Goal: Task Accomplishment & Management: Use online tool/utility

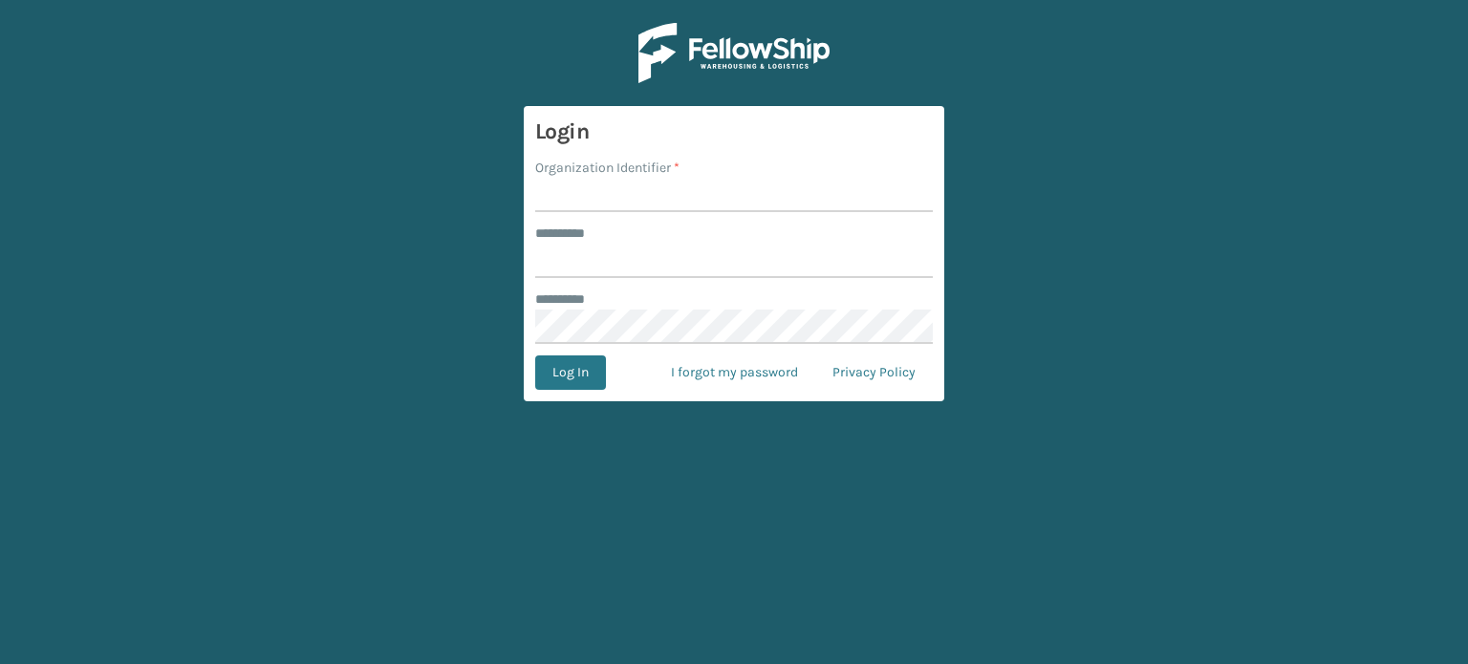
click at [663, 193] on input "Organization Identifier *" at bounding box center [734, 195] width 398 height 34
type input "SuperAdminOrganization"
click at [654, 264] on input "******** *" at bounding box center [734, 261] width 398 height 34
type input "******"
click at [558, 375] on button "Log In" at bounding box center [570, 373] width 71 height 34
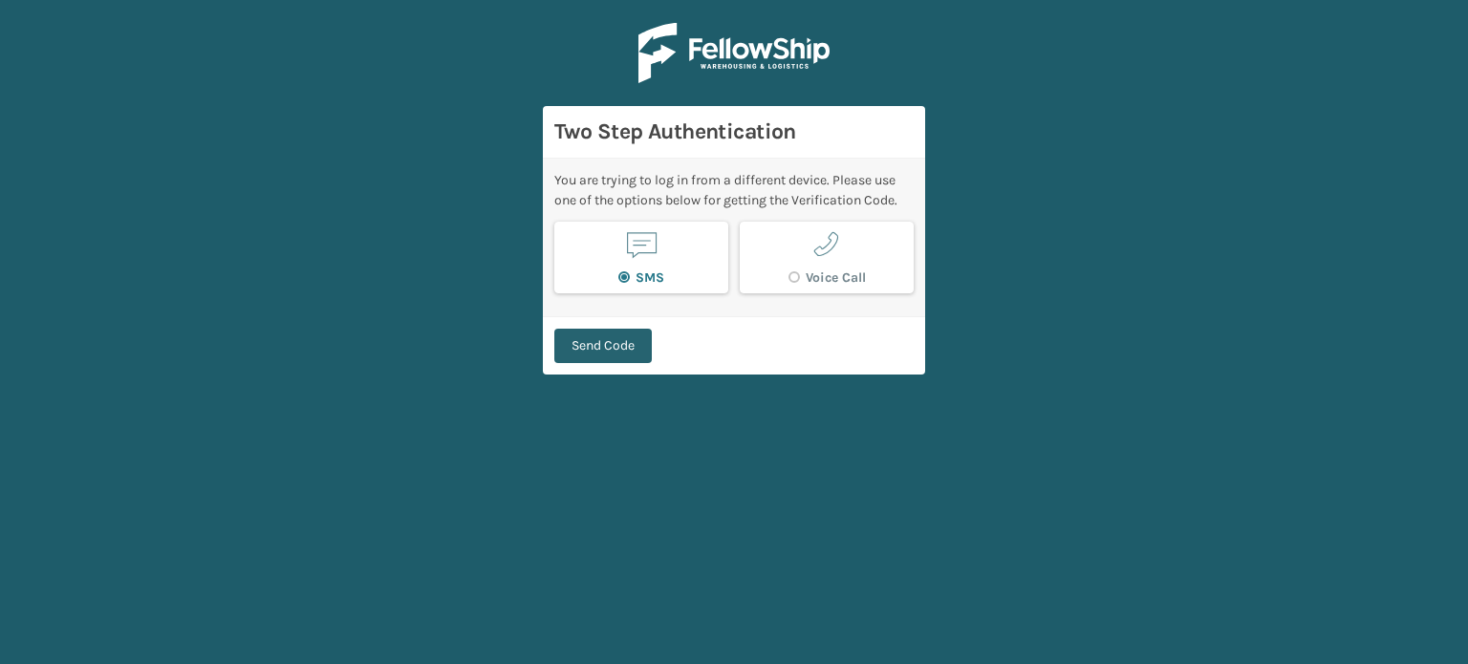
click at [605, 338] on button "Send Code" at bounding box center [602, 346] width 97 height 34
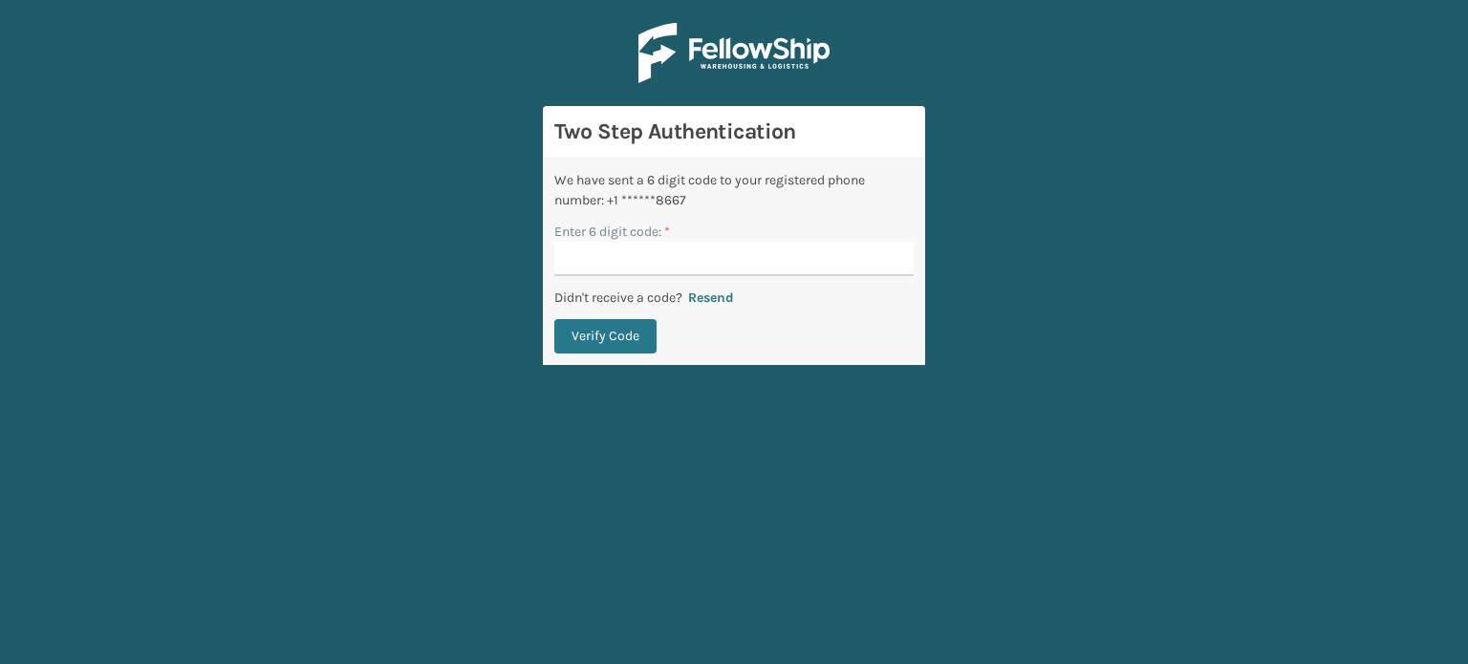
click at [605, 338] on button "Verify Code" at bounding box center [605, 336] width 102 height 34
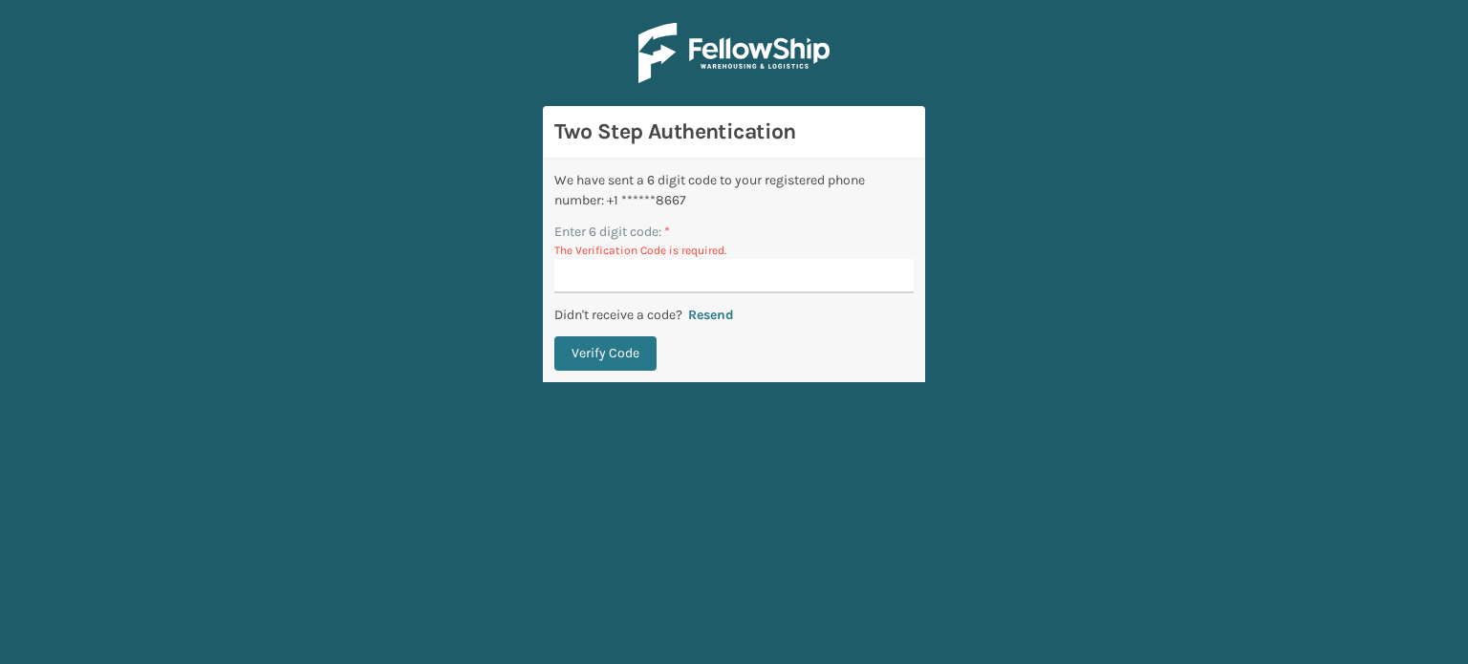
click at [603, 313] on p "Didn't receive a code?" at bounding box center [618, 315] width 128 height 20
click at [604, 296] on div "We have sent a 6 digit code to your registered phone number: +1 ******8667 Ente…" at bounding box center [734, 271] width 382 height 224
click at [555, 259] on input "Enter 6 digit code: *" at bounding box center [733, 276] width 359 height 34
type input "221639"
click at [554, 336] on button "Verify Code" at bounding box center [605, 353] width 102 height 34
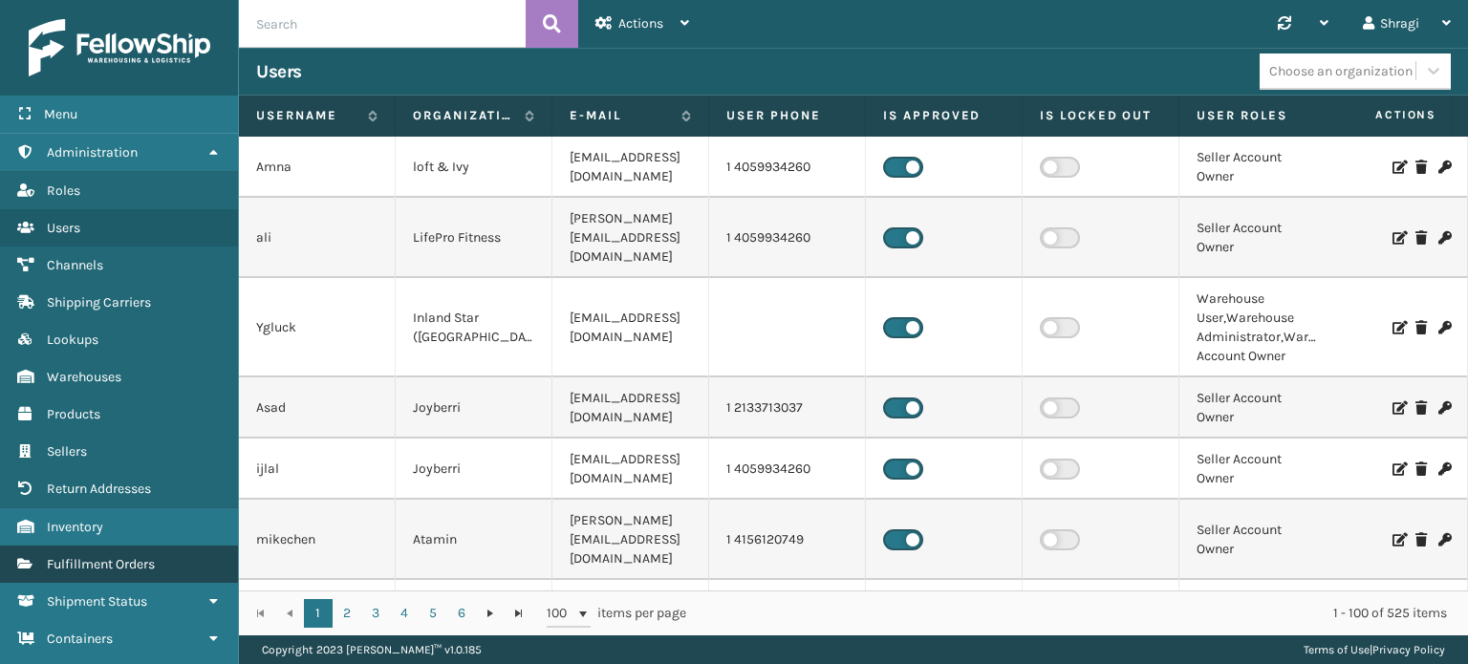
click at [154, 578] on link "Fulfillment Orders" at bounding box center [119, 564] width 238 height 37
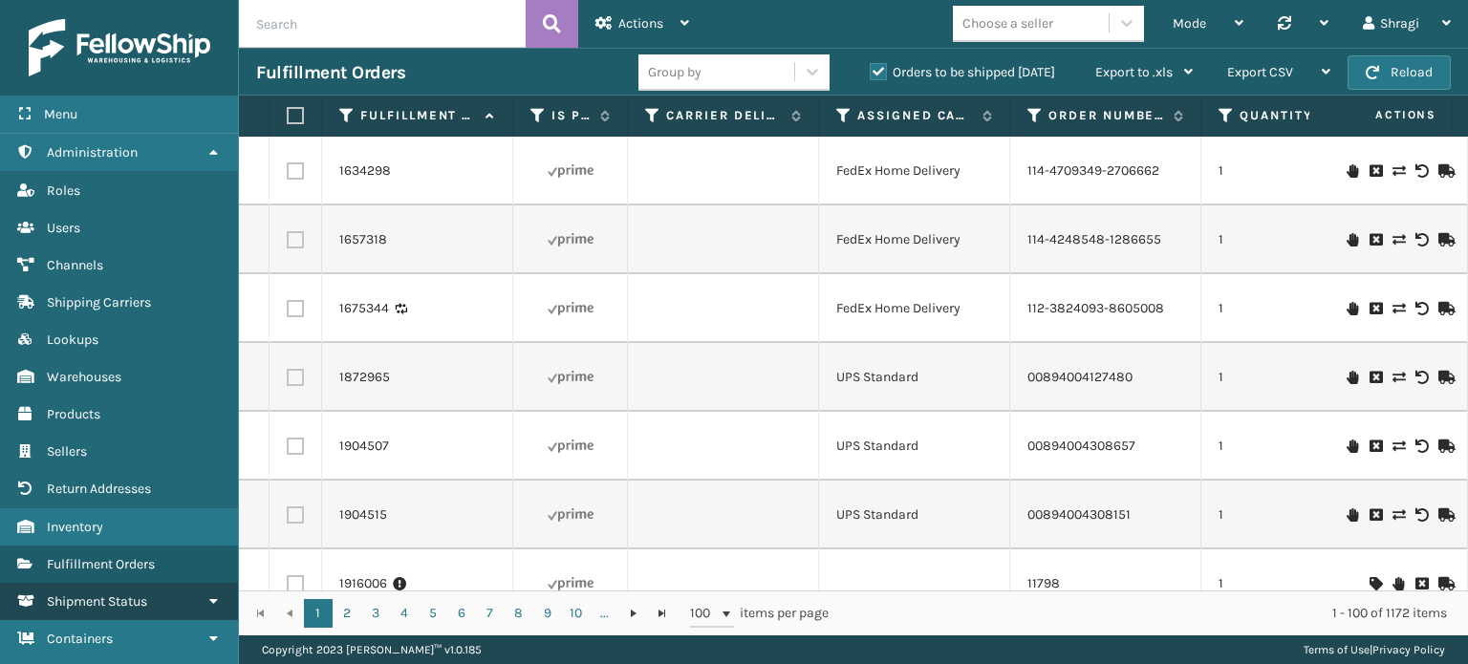
click at [163, 591] on link "Shipment Status" at bounding box center [119, 601] width 238 height 37
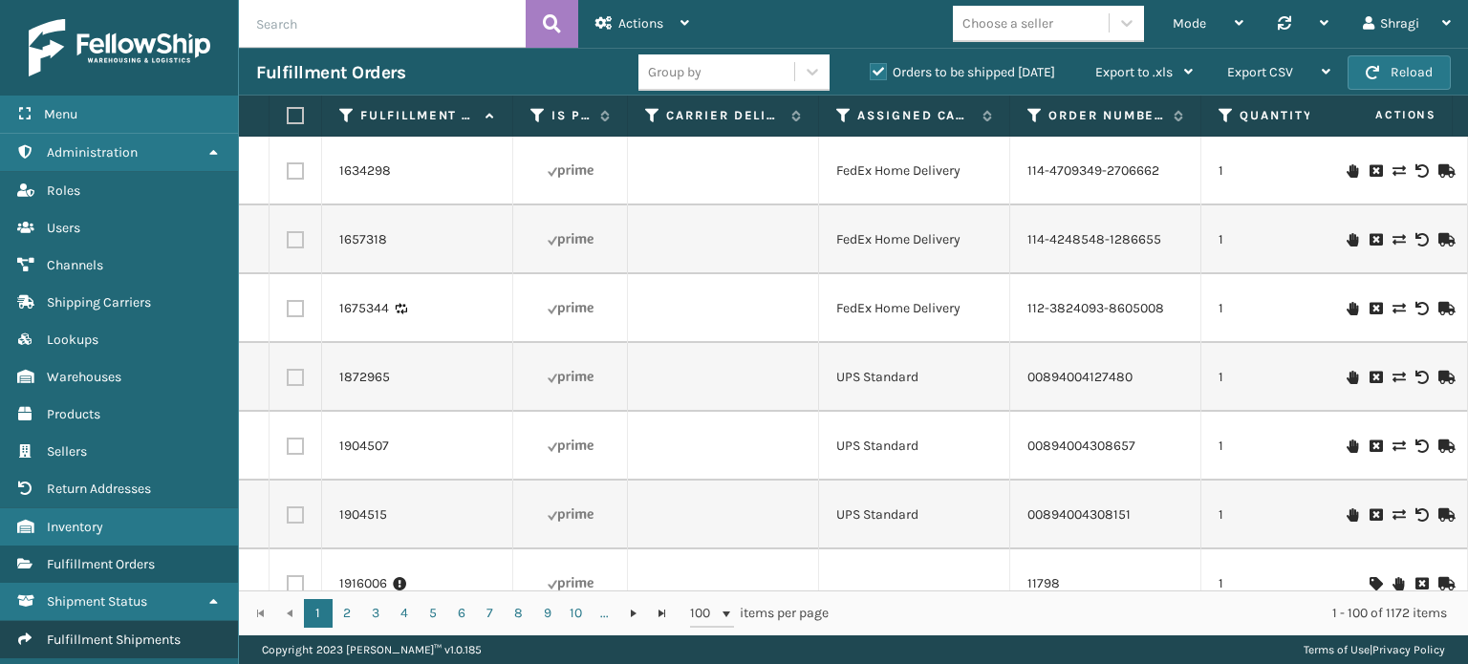
click at [126, 634] on span "Fulfillment Shipments" at bounding box center [114, 640] width 134 height 16
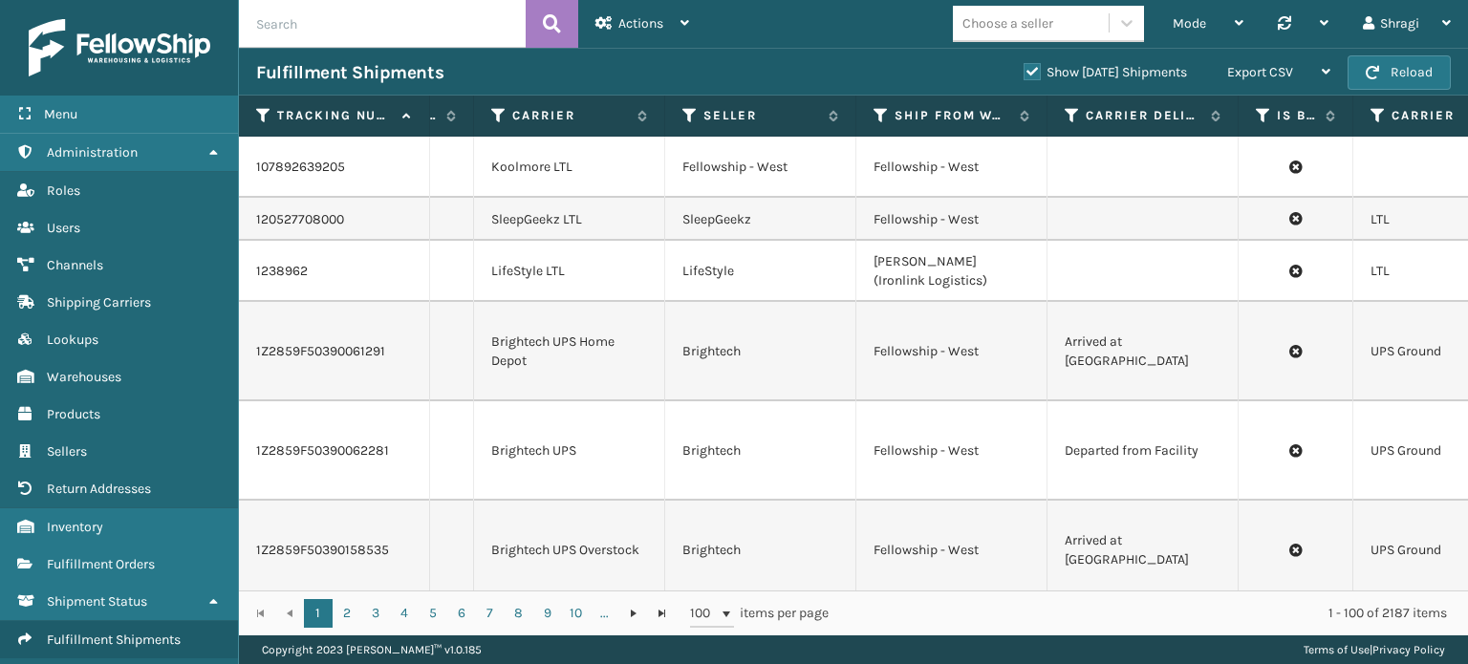
scroll to position [0, 658]
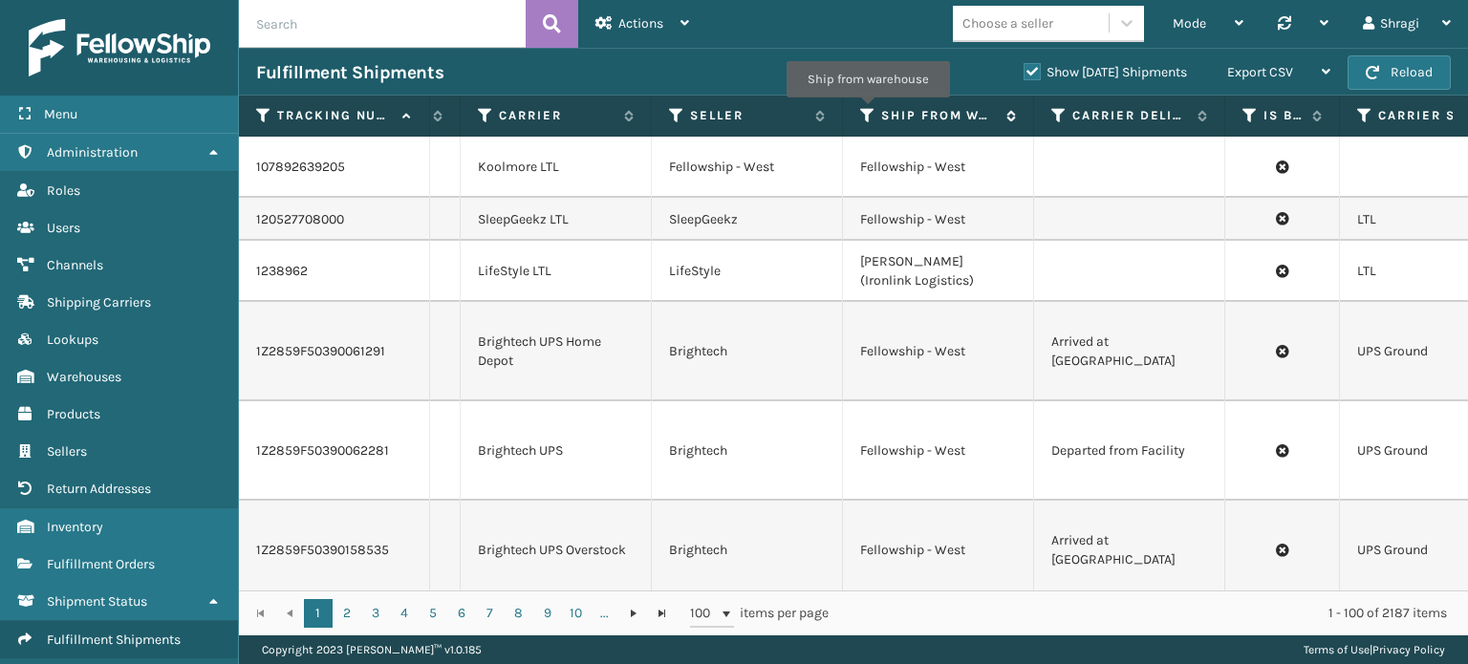
click at [868, 111] on icon at bounding box center [867, 115] width 15 height 17
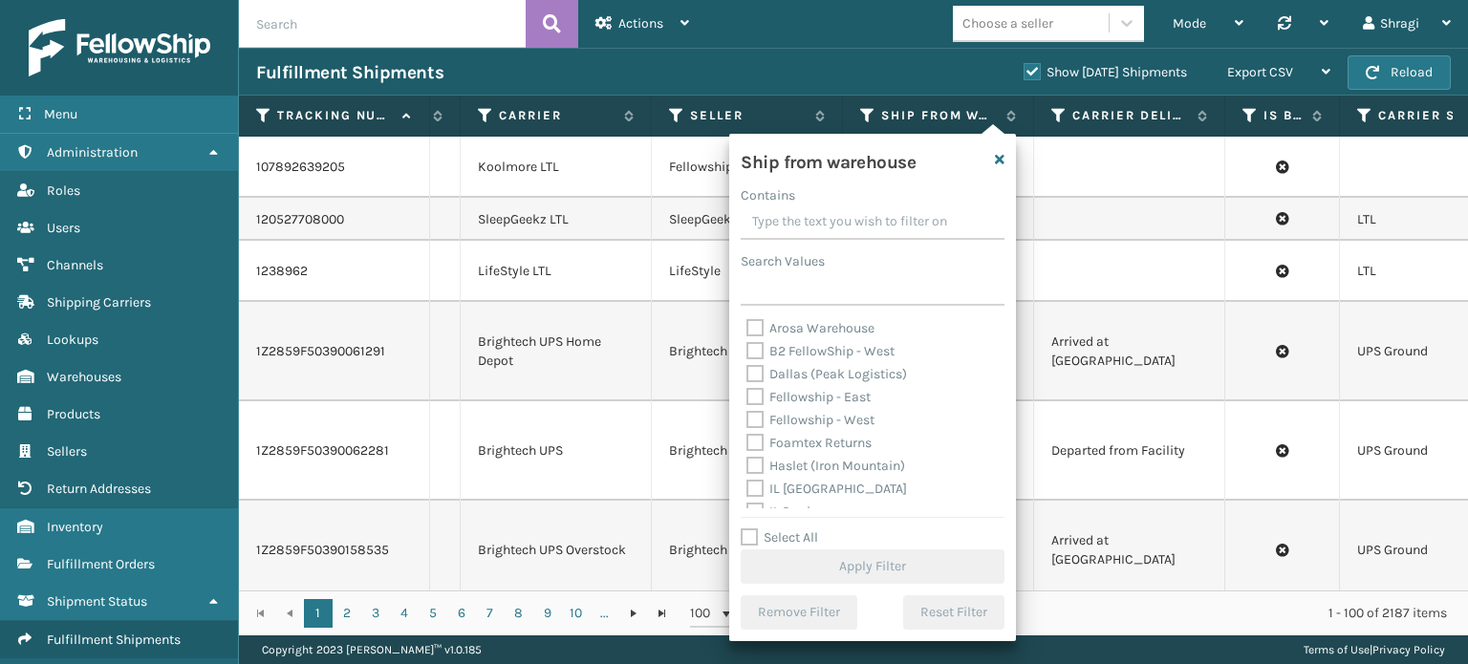
click at [800, 393] on label "Fellowship - East" at bounding box center [808, 397] width 124 height 16
click at [747, 393] on input "Fellowship - East" at bounding box center [746, 392] width 1 height 12
checkbox input "true"
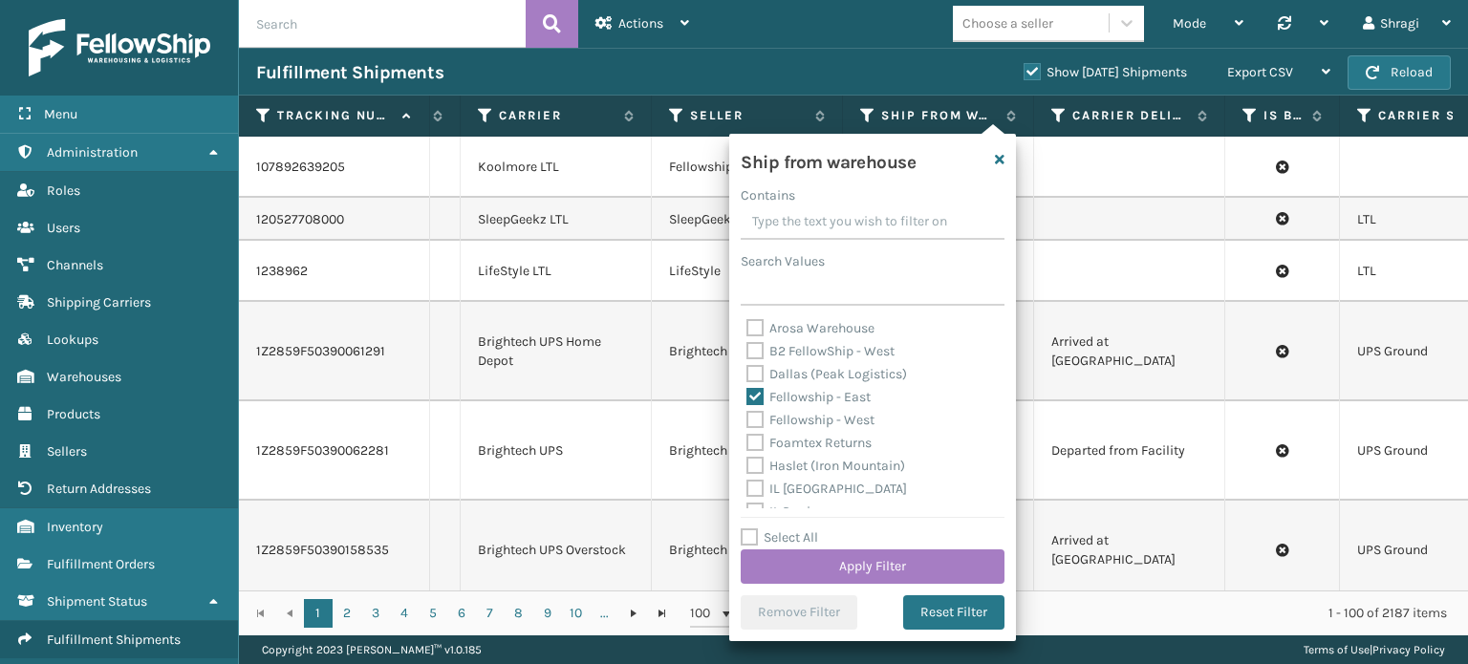
click at [799, 416] on label "Fellowship - West" at bounding box center [810, 420] width 128 height 16
click at [747, 416] on input "Fellowship - West" at bounding box center [746, 415] width 1 height 12
checkbox input "true"
click at [834, 372] on label "Dallas (Peak Logistics)" at bounding box center [826, 374] width 161 height 16
click at [747, 372] on input "Dallas (Peak Logistics)" at bounding box center [746, 369] width 1 height 12
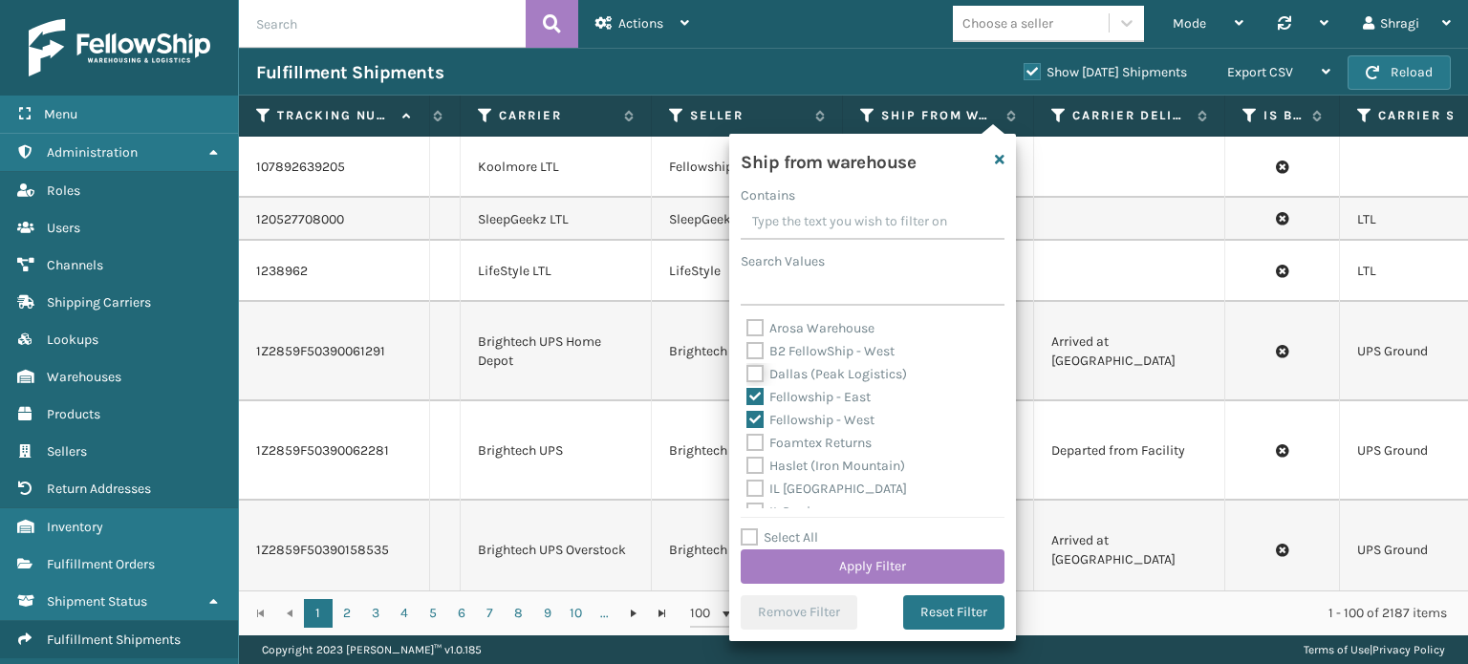
checkbox input "true"
click at [864, 414] on label "[US_STATE] (TF Fulfillment)" at bounding box center [838, 420] width 185 height 16
click at [747, 414] on input "[US_STATE] (TF Fulfillment)" at bounding box center [746, 415] width 1 height 12
checkbox input "true"
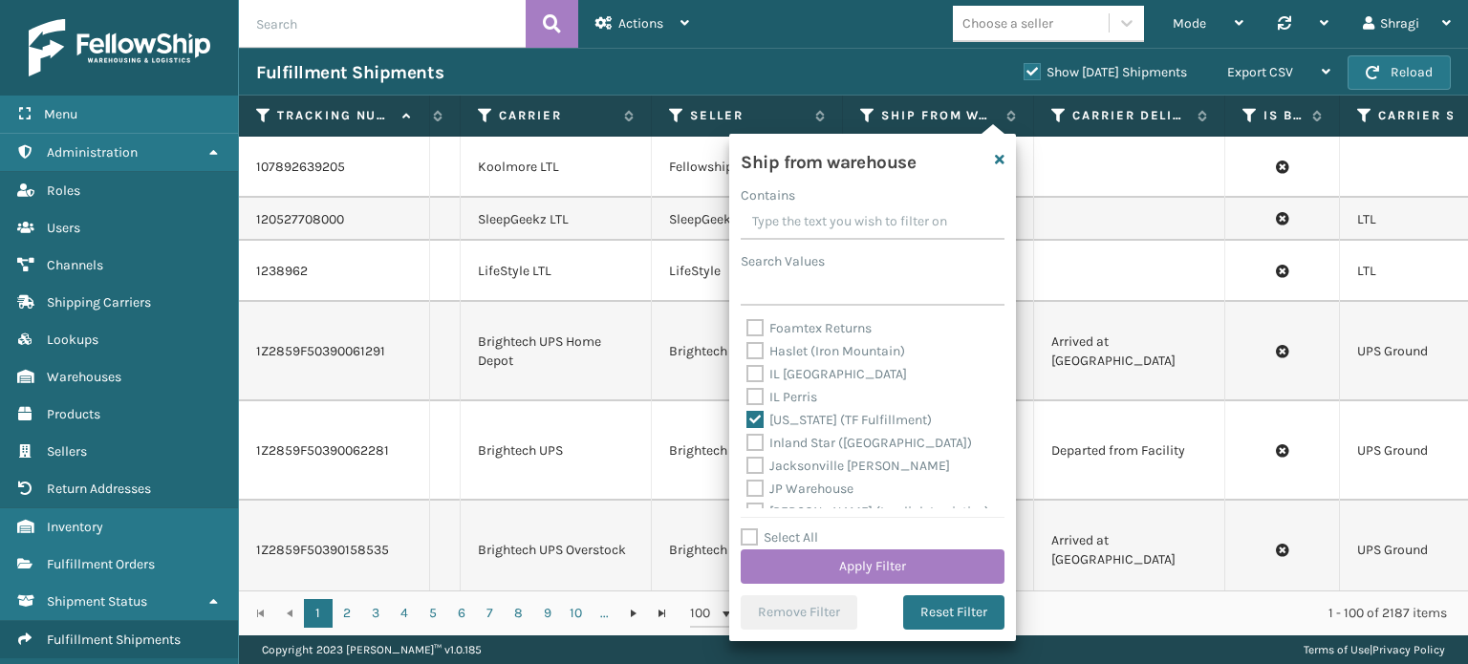
click at [887, 470] on label "Jacksonville [PERSON_NAME]" at bounding box center [848, 466] width 204 height 16
click at [747, 467] on input "Jacksonville [PERSON_NAME]" at bounding box center [746, 461] width 1 height 12
checkbox input "true"
click at [819, 412] on label "[PERSON_NAME]" at bounding box center [809, 413] width 126 height 16
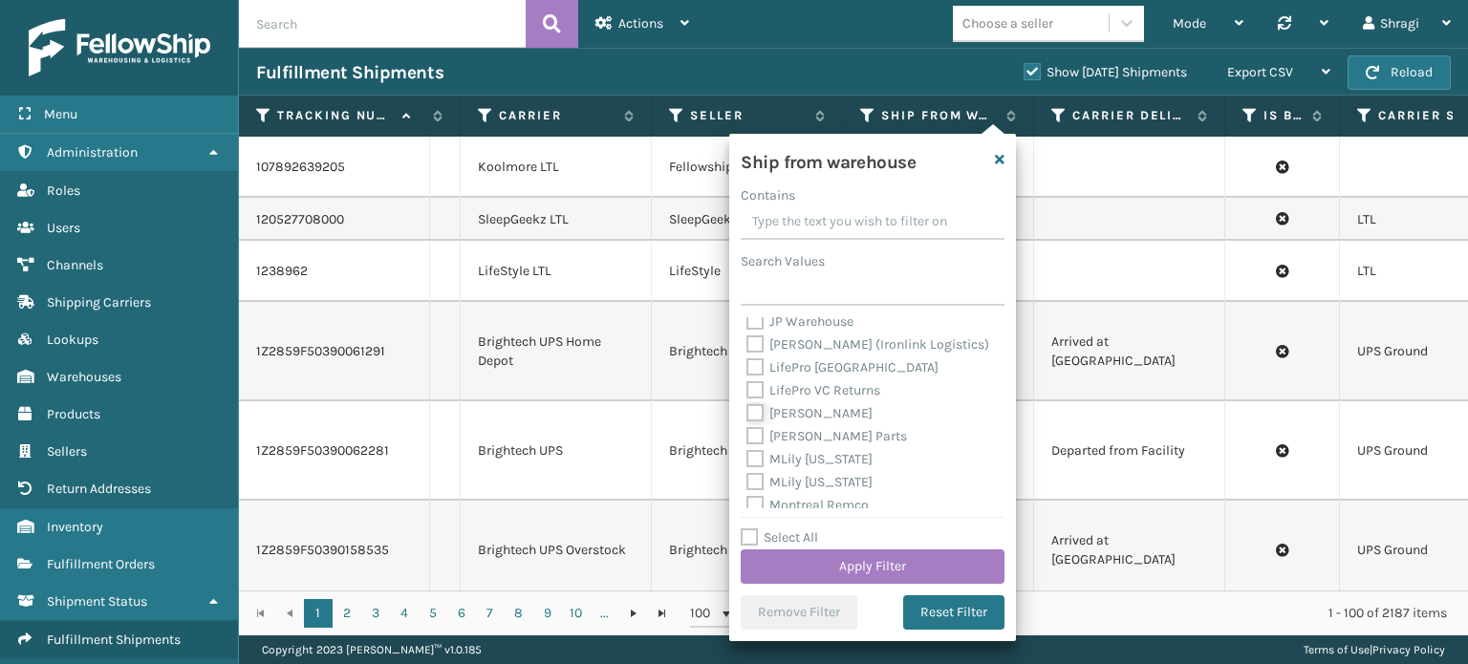
click at [747, 412] on input "[PERSON_NAME]" at bounding box center [746, 408] width 1 height 12
checkbox input "true"
click at [819, 402] on label "SleepGeekz Warehouse" at bounding box center [827, 405] width 162 height 16
click at [747, 402] on input "SleepGeekz Warehouse" at bounding box center [746, 400] width 1 height 12
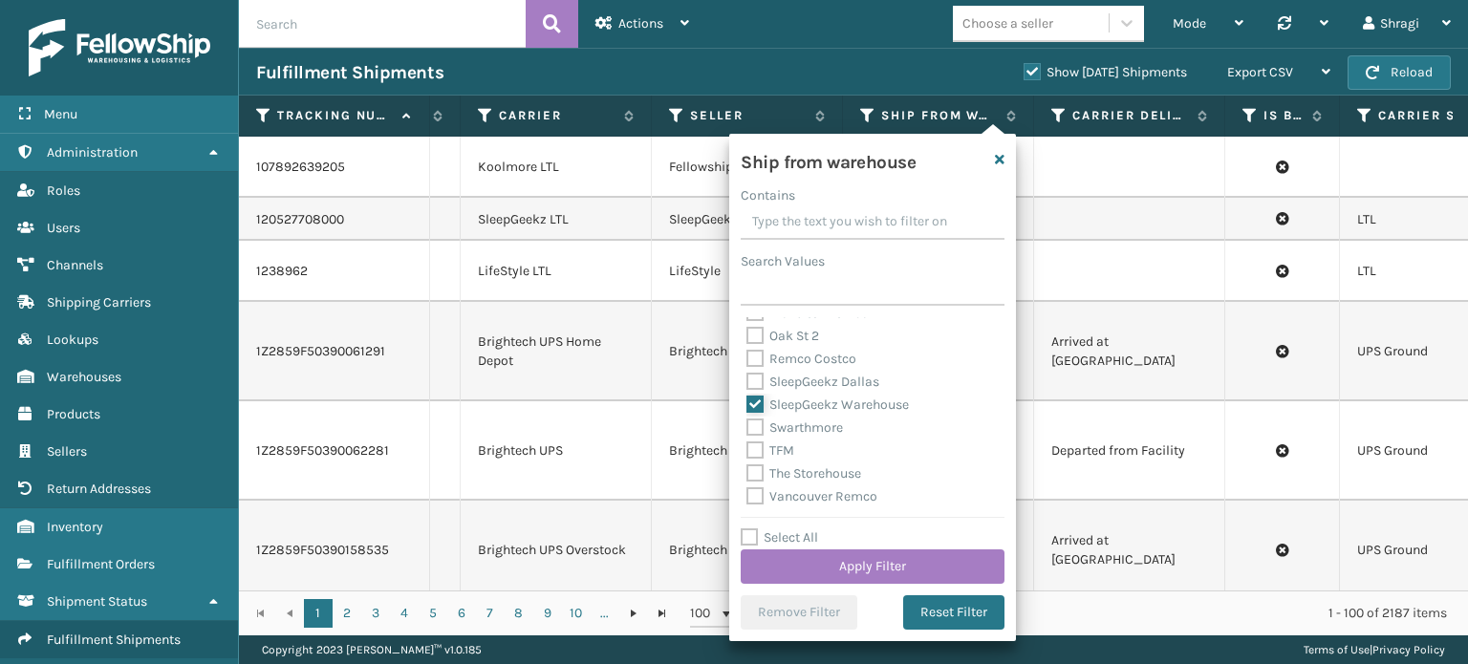
checkbox input "true"
click at [772, 441] on div "TFM" at bounding box center [872, 451] width 252 height 23
click at [774, 450] on label "TFM" at bounding box center [770, 451] width 48 height 16
click at [747, 450] on input "TFM" at bounding box center [746, 446] width 1 height 12
checkbox input "true"
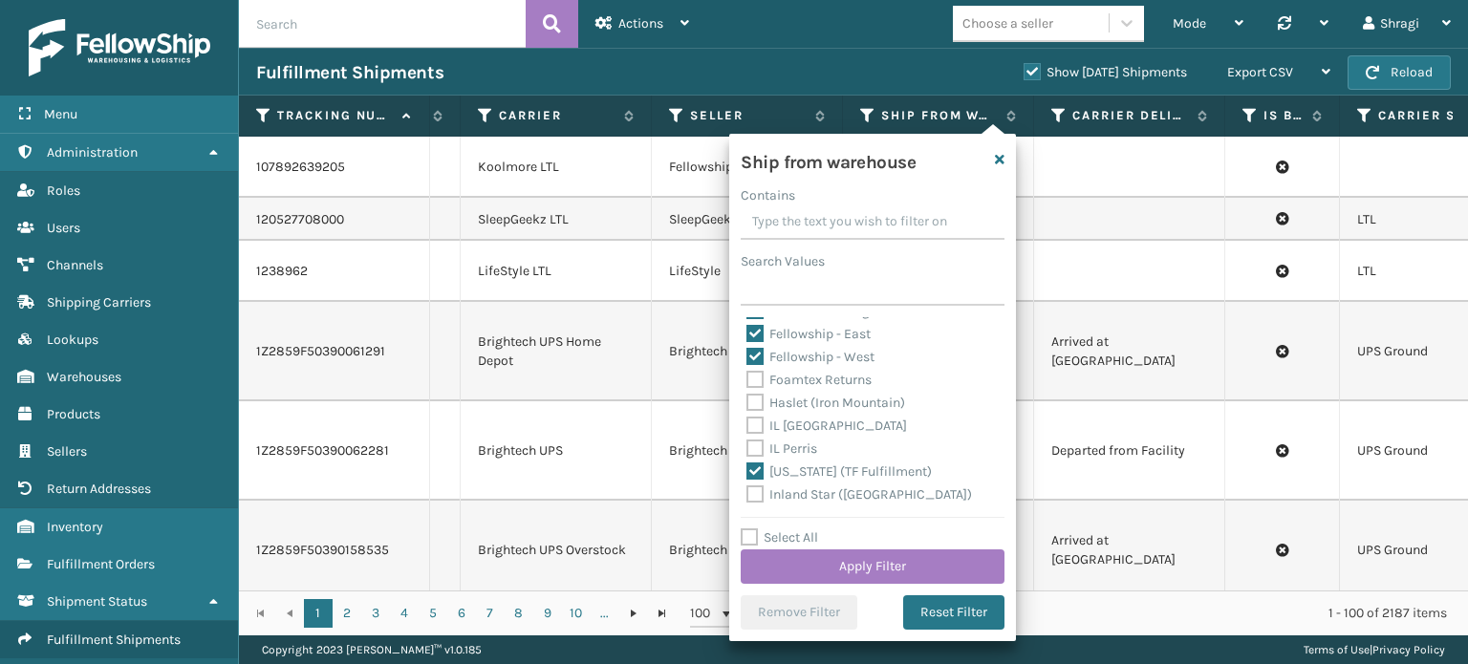
scroll to position [54, 0]
click at [768, 414] on label "Haslet (Iron Mountain)" at bounding box center [825, 412] width 159 height 16
click at [747, 414] on input "Haslet (Iron Mountain)" at bounding box center [746, 407] width 1 height 12
checkbox input "true"
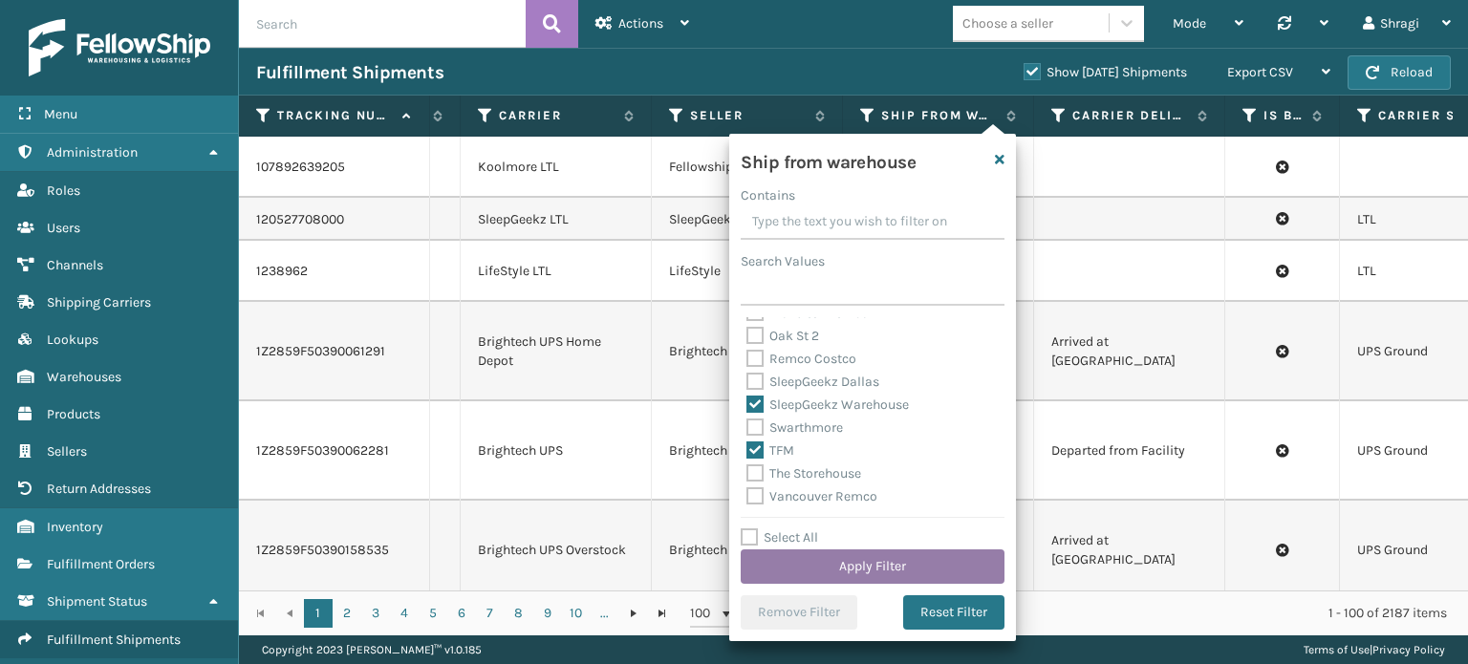
click at [928, 559] on button "Apply Filter" at bounding box center [873, 567] width 264 height 34
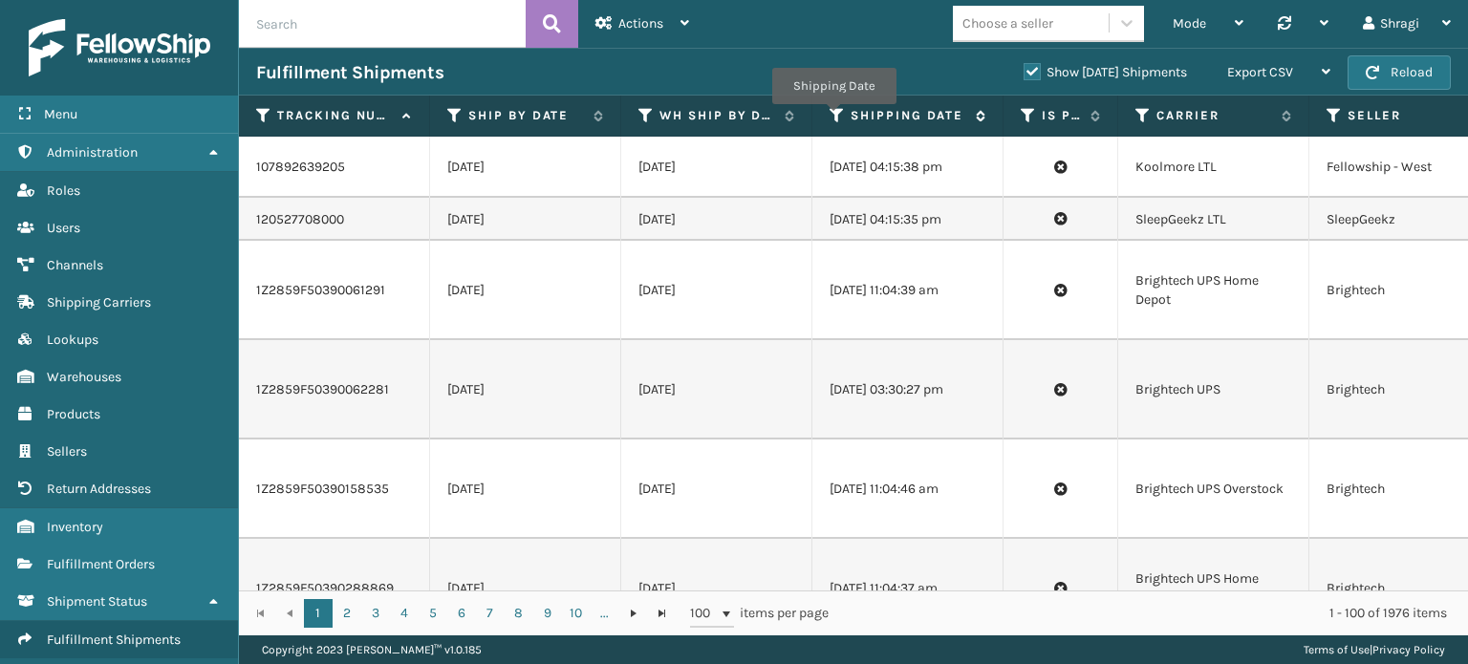
click at [833, 118] on icon at bounding box center [837, 115] width 15 height 17
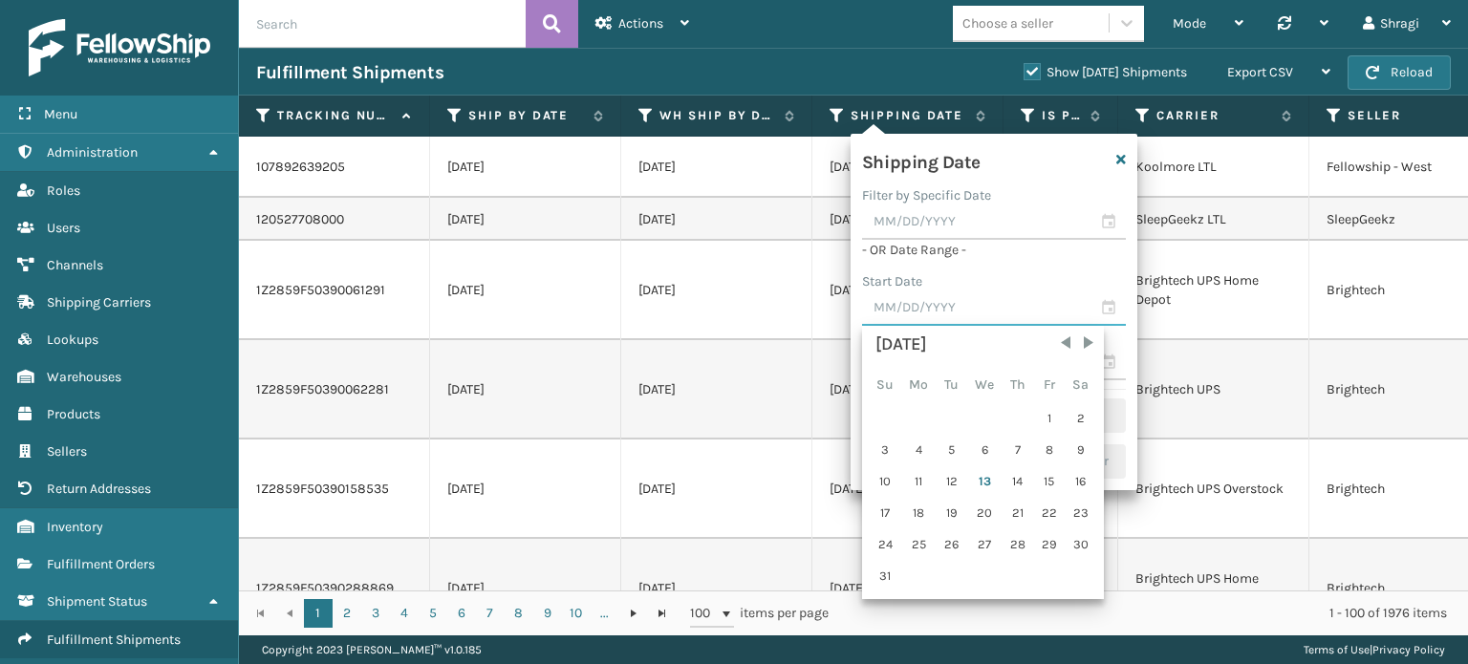
click at [904, 299] on input "text" at bounding box center [994, 309] width 264 height 34
click at [956, 478] on div "12" at bounding box center [952, 481] width 29 height 29
type input "[DATE]"
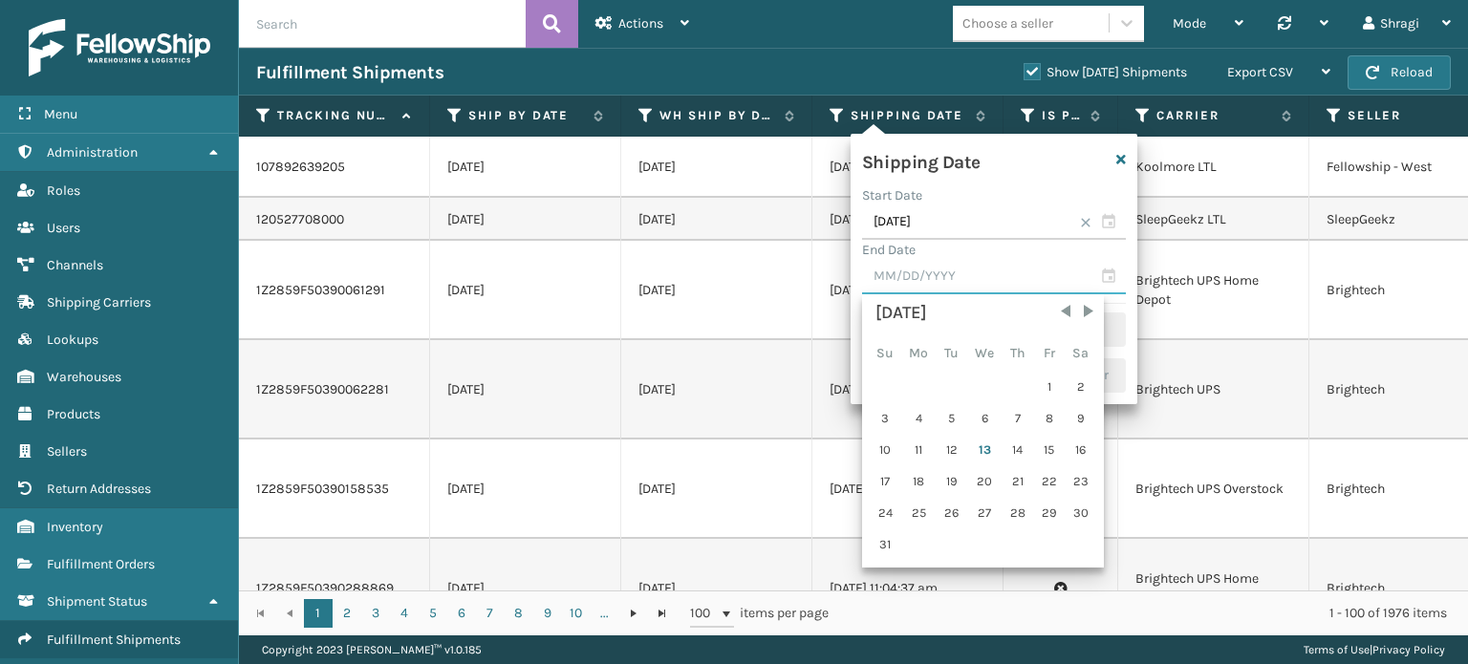
click at [921, 282] on input "text" at bounding box center [994, 277] width 264 height 34
click at [944, 450] on div "12" at bounding box center [952, 450] width 29 height 29
type input "[DATE]"
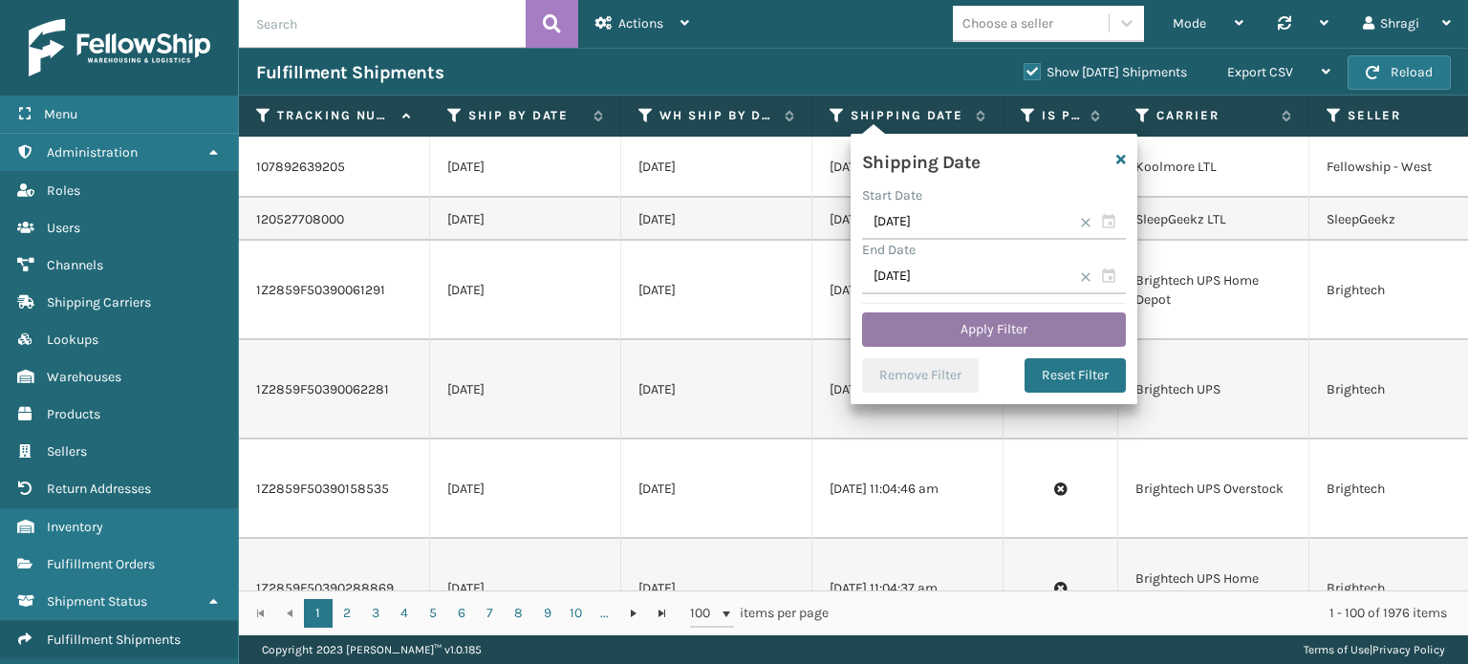
click at [979, 338] on button "Apply Filter" at bounding box center [994, 330] width 264 height 34
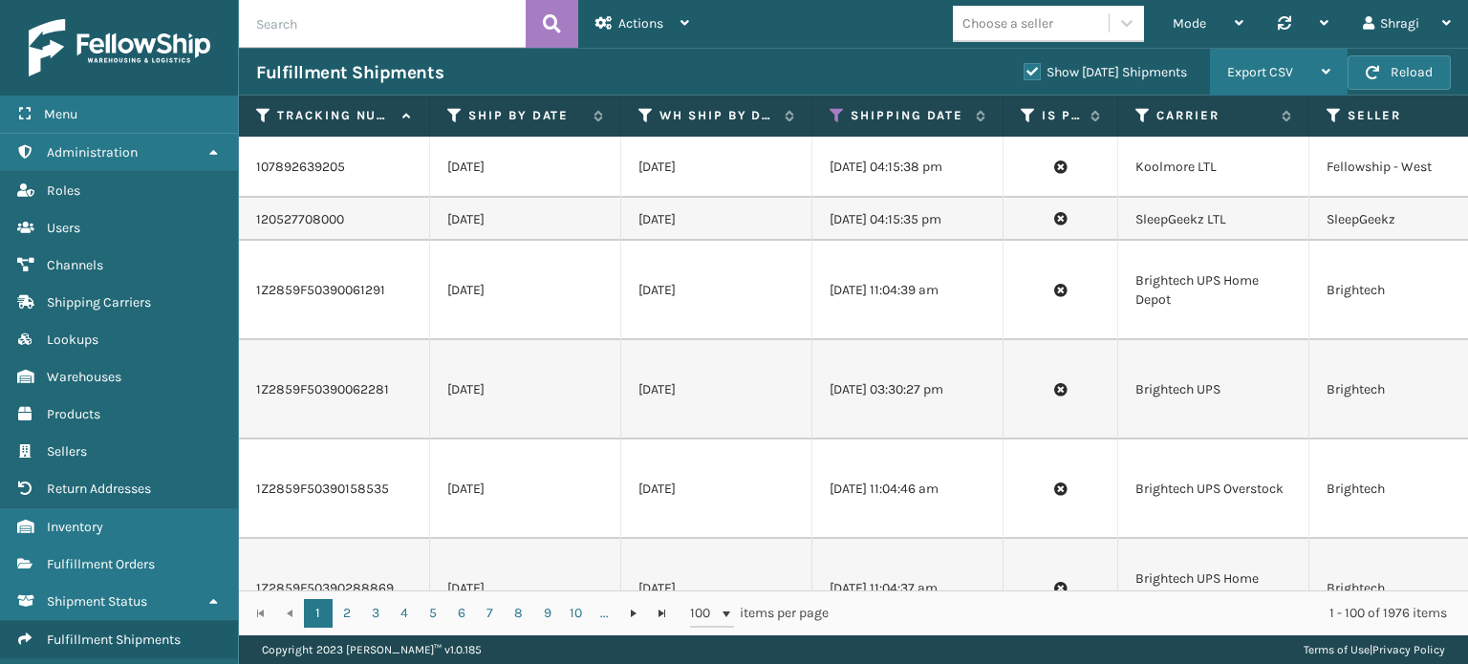
click at [1249, 79] on span "Export CSV" at bounding box center [1260, 72] width 66 height 16
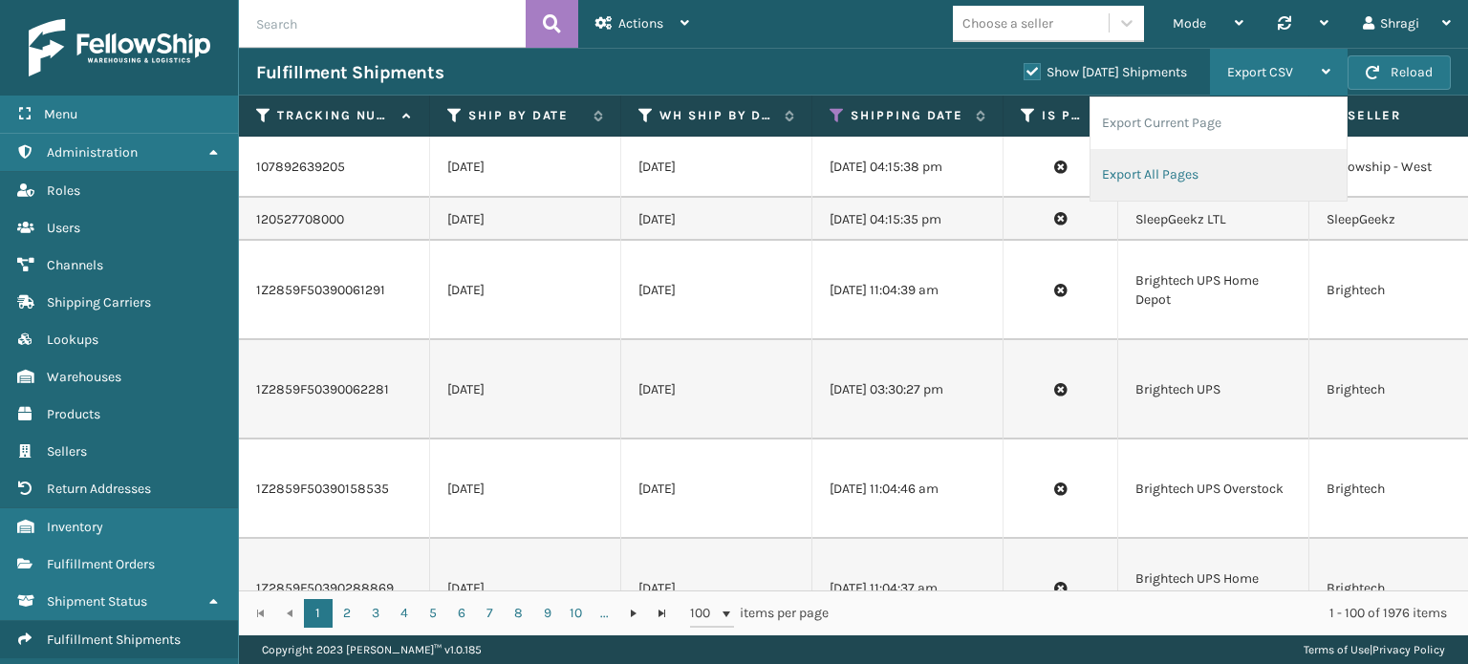
click at [1181, 160] on li "Export All Pages" at bounding box center [1219, 175] width 256 height 52
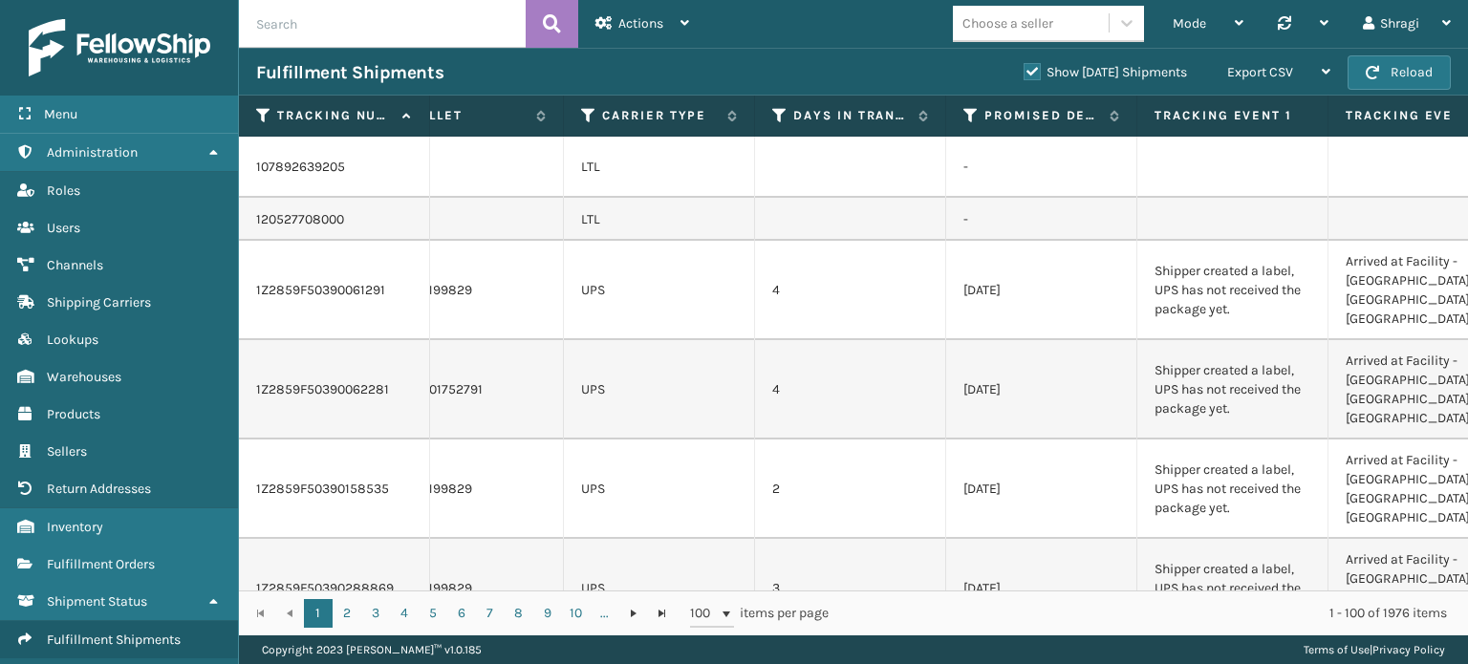
scroll to position [0, 1829]
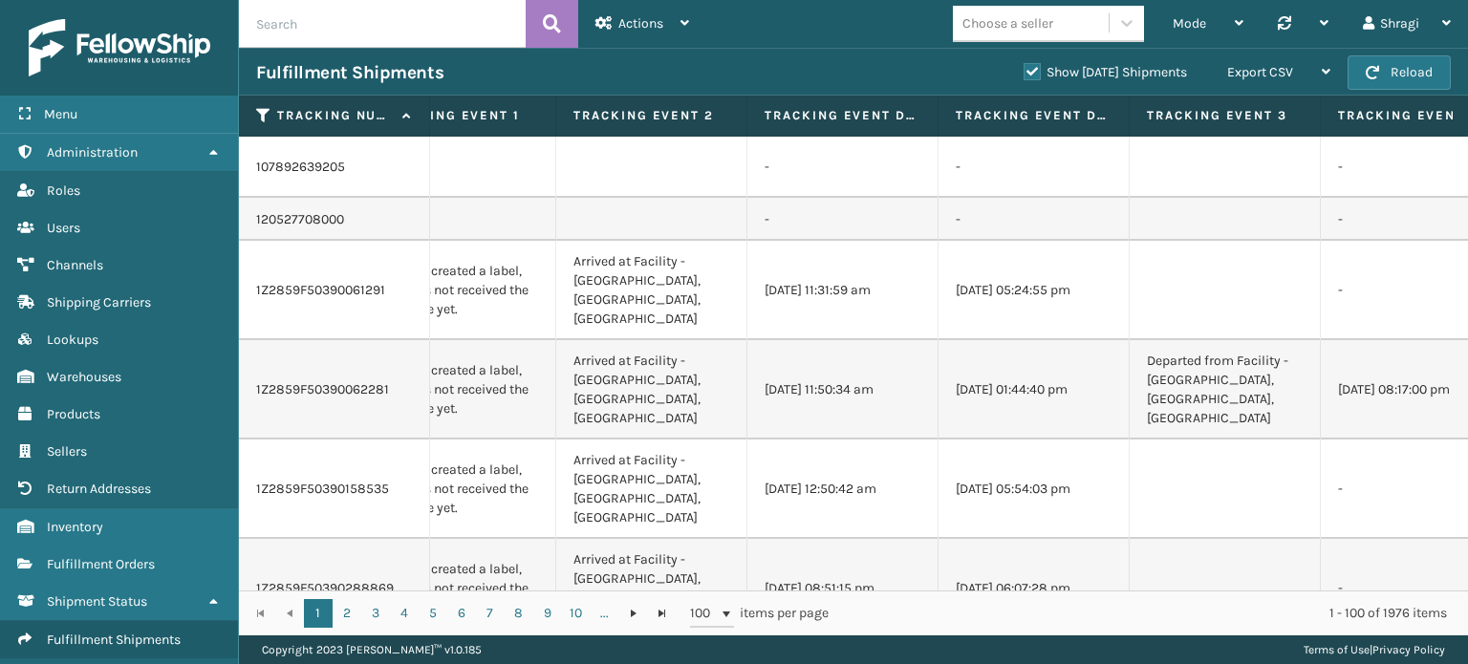
scroll to position [0, 2657]
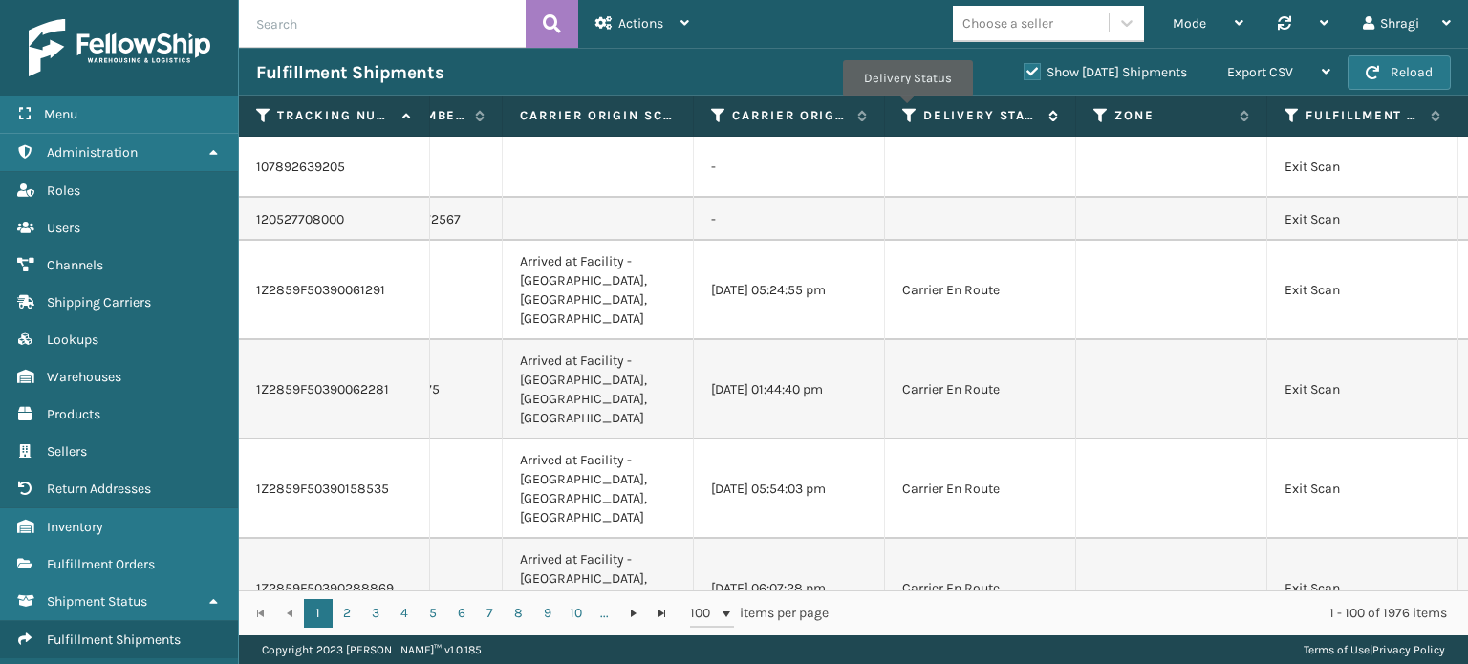
click at [906, 110] on icon at bounding box center [909, 115] width 15 height 17
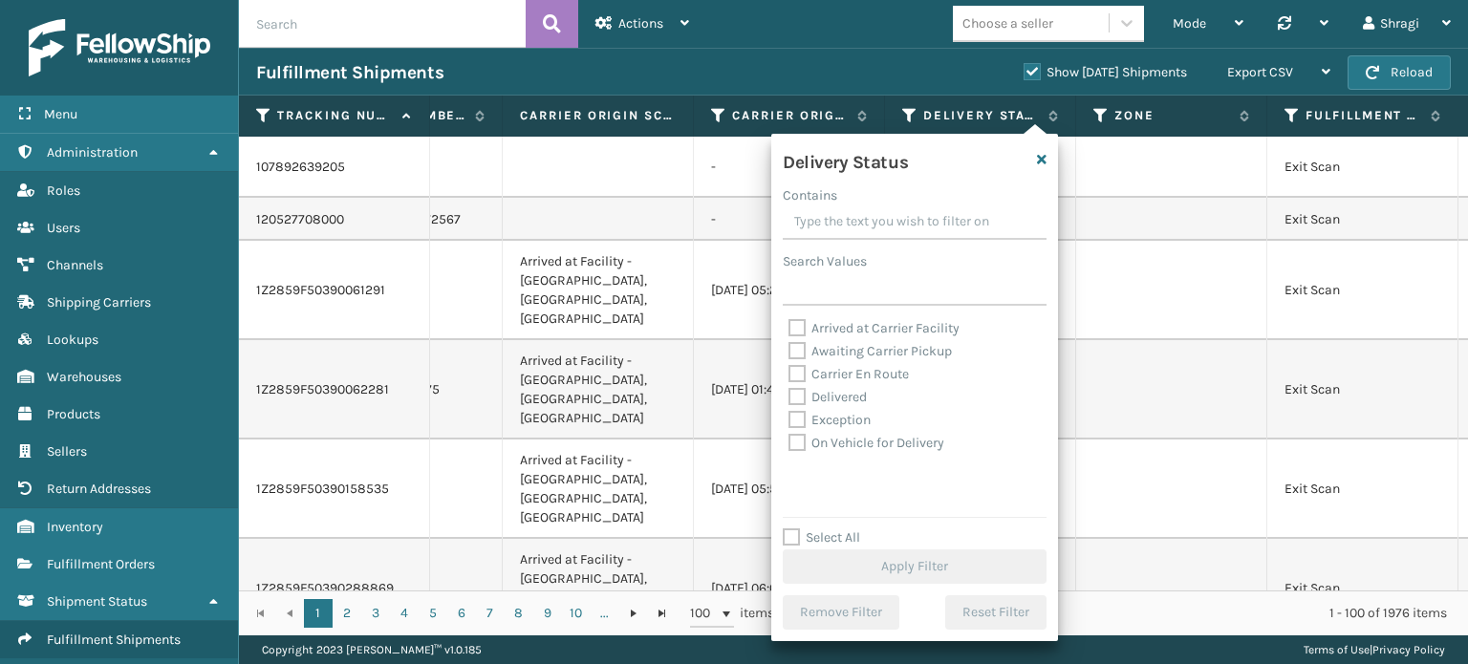
click at [862, 362] on div "Awaiting Carrier Pickup" at bounding box center [914, 351] width 252 height 23
click at [862, 356] on label "Awaiting Carrier Pickup" at bounding box center [869, 351] width 163 height 16
click at [789, 353] on input "Awaiting Carrier Pickup" at bounding box center [788, 346] width 1 height 12
checkbox input "true"
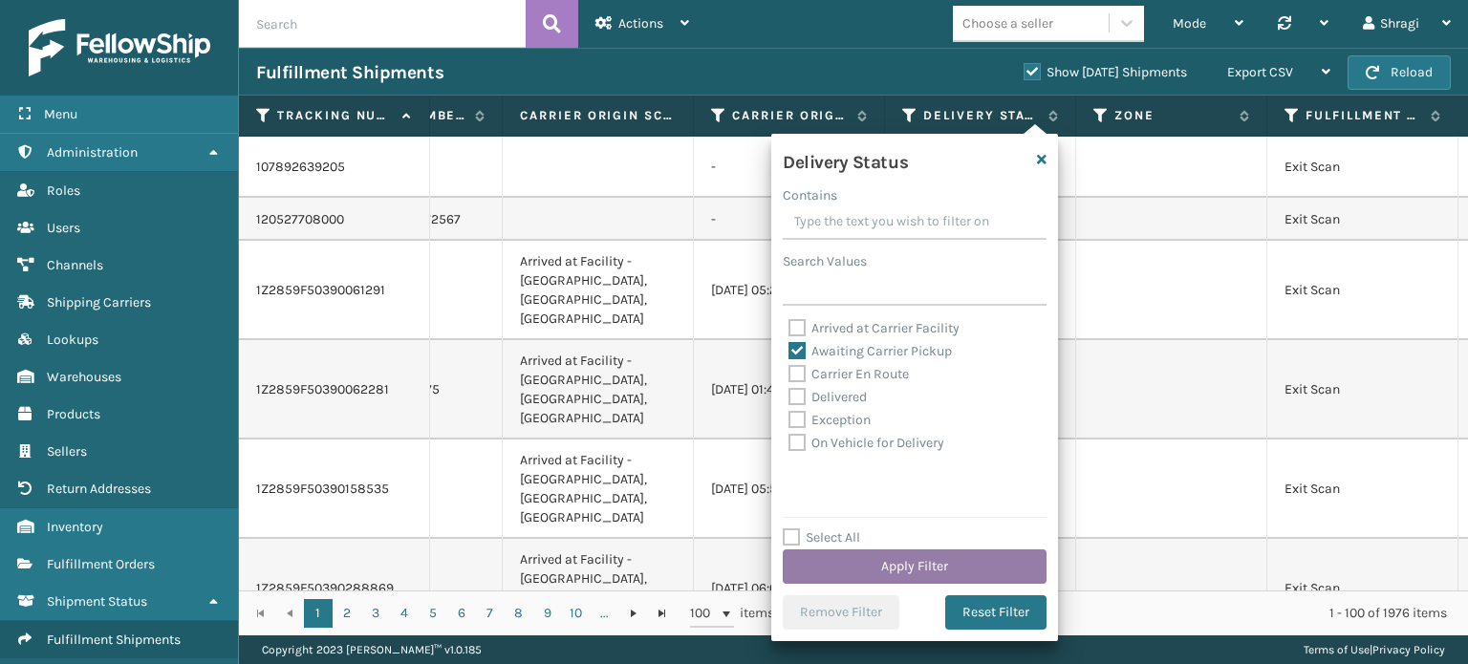
click at [865, 559] on button "Apply Filter" at bounding box center [915, 567] width 264 height 34
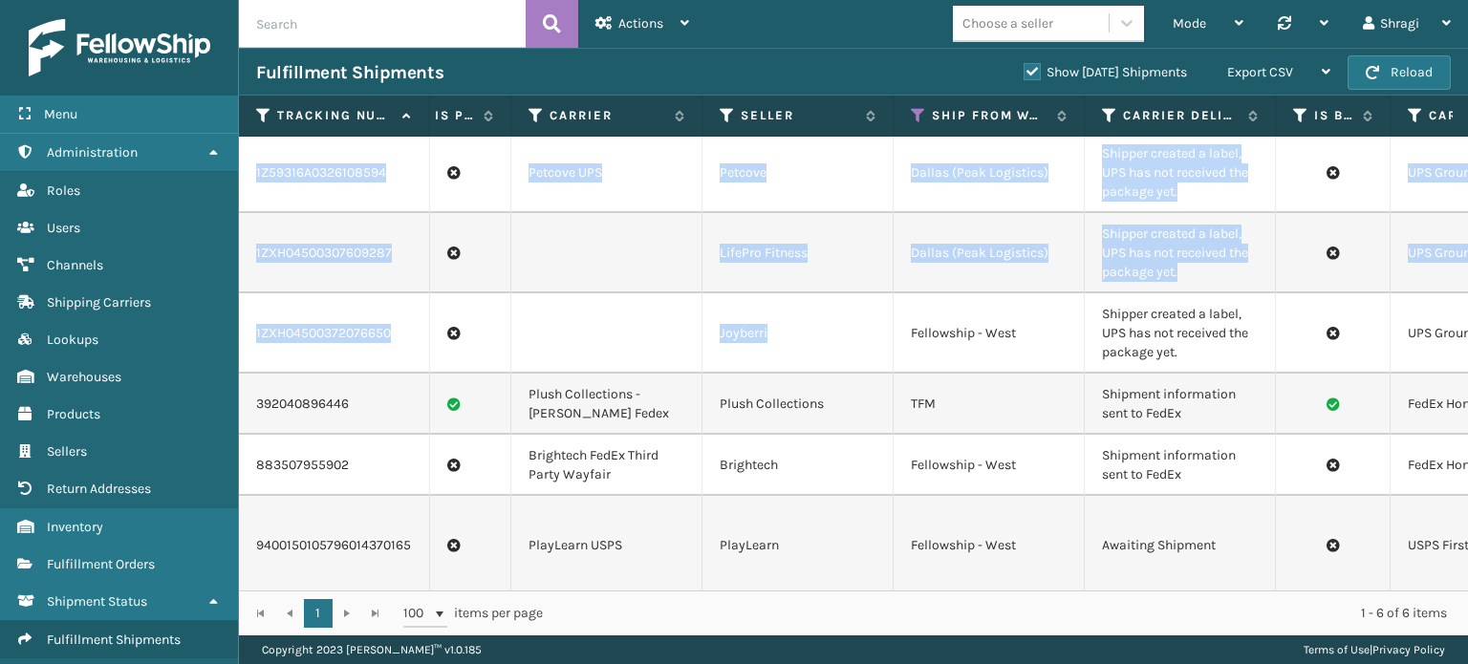
drag, startPoint x: 1467, startPoint y: 335, endPoint x: 1461, endPoint y: 588, distance: 253.3
click at [1461, 588] on div "1Z59316A0326108594 [DATE] [DATE] [DATE] 09:34:38 pm Petcove UPS Petcove Dallas …" at bounding box center [853, 364] width 1229 height 454
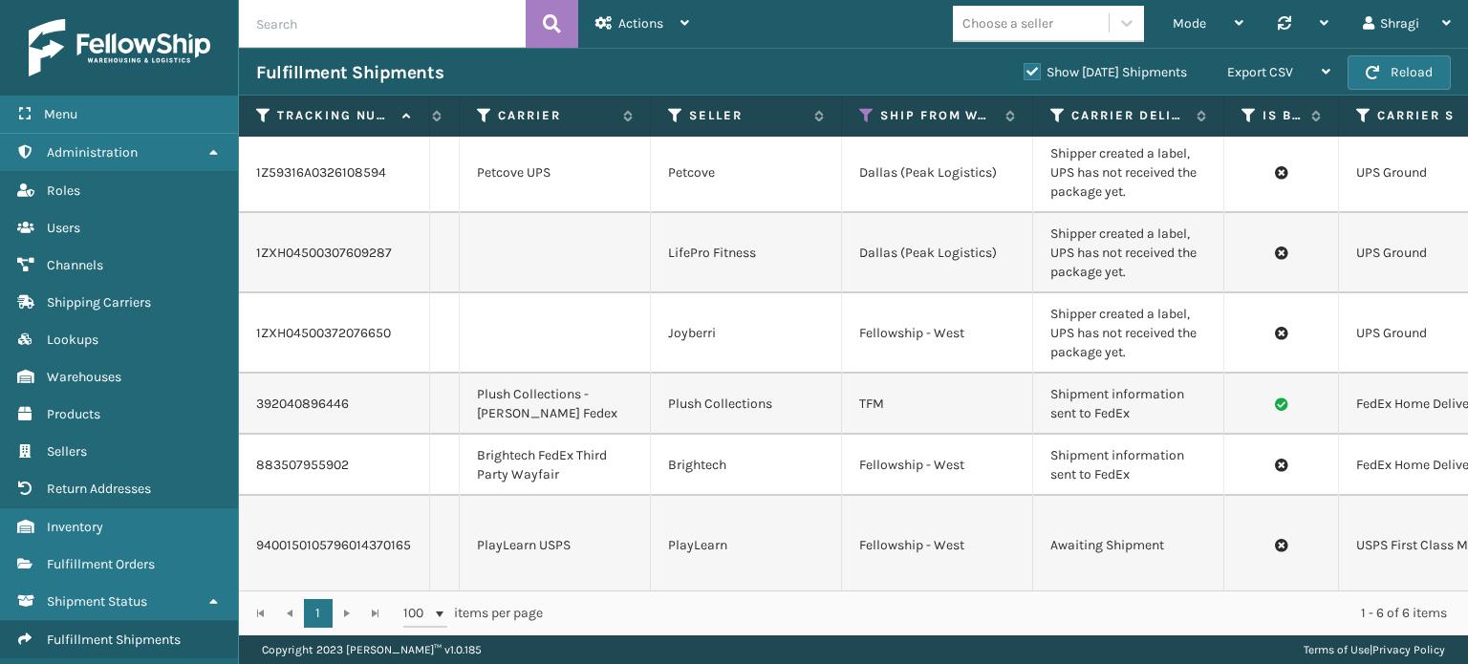
click at [757, 17] on div "Mode Regular Mode Picking Mode Labeling Mode Palletizing Mode Exit Scan Mode Ch…" at bounding box center [1087, 24] width 762 height 48
click at [868, 114] on icon at bounding box center [866, 115] width 15 height 17
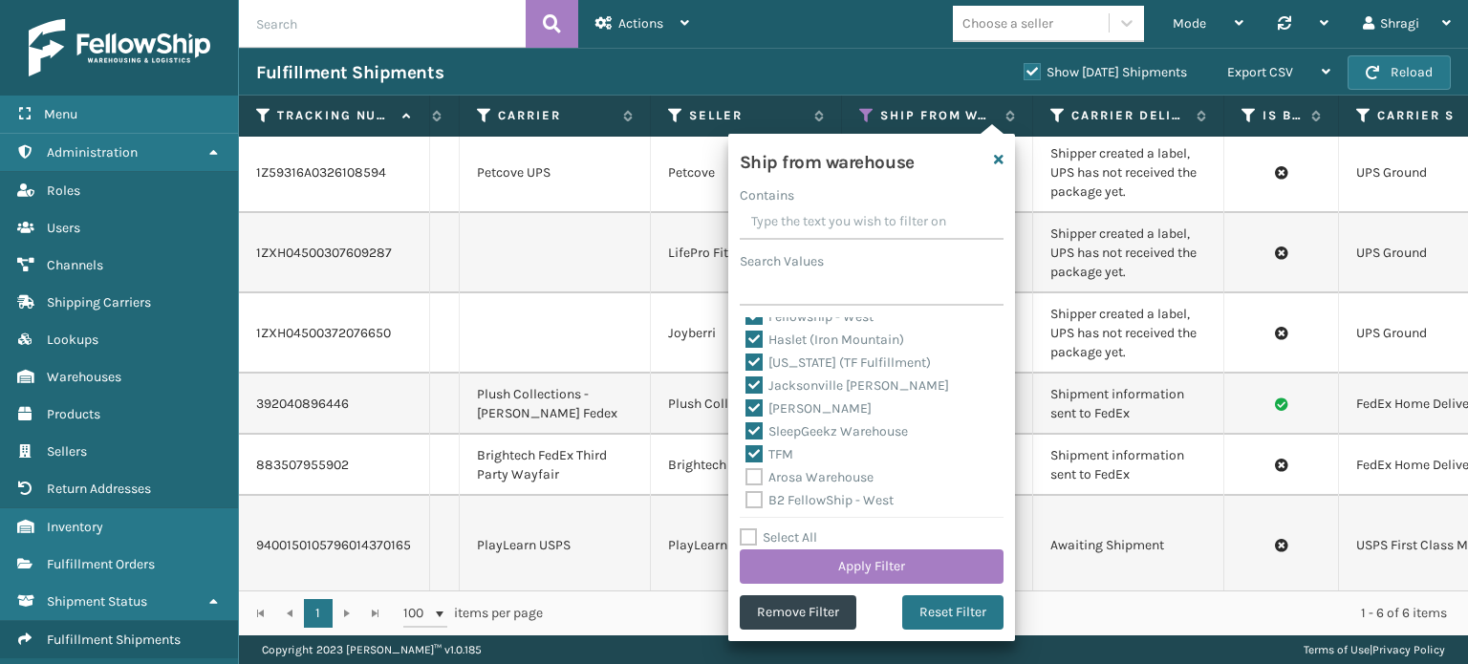
scroll to position [51, 0]
drag, startPoint x: 912, startPoint y: 350, endPoint x: 764, endPoint y: 351, distance: 148.1
click at [764, 351] on div "Haslet (Iron Mountain)" at bounding box center [871, 346] width 252 height 23
copy label "Haslet (Iron Mountain)"
